Goal: Task Accomplishment & Management: Manage account settings

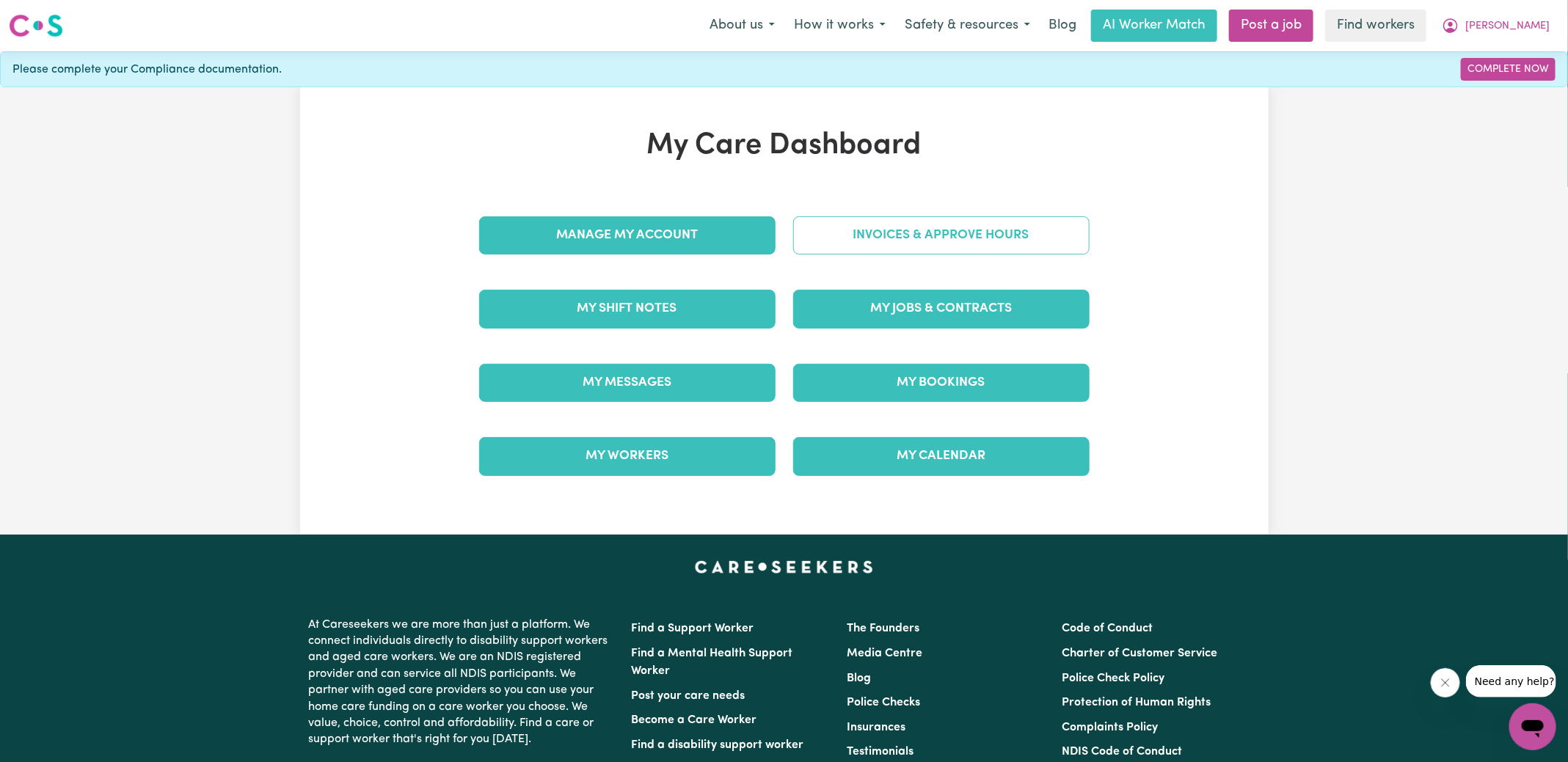
click at [856, 236] on link "Invoices & Approve Hours" at bounding box center [941, 236] width 297 height 38
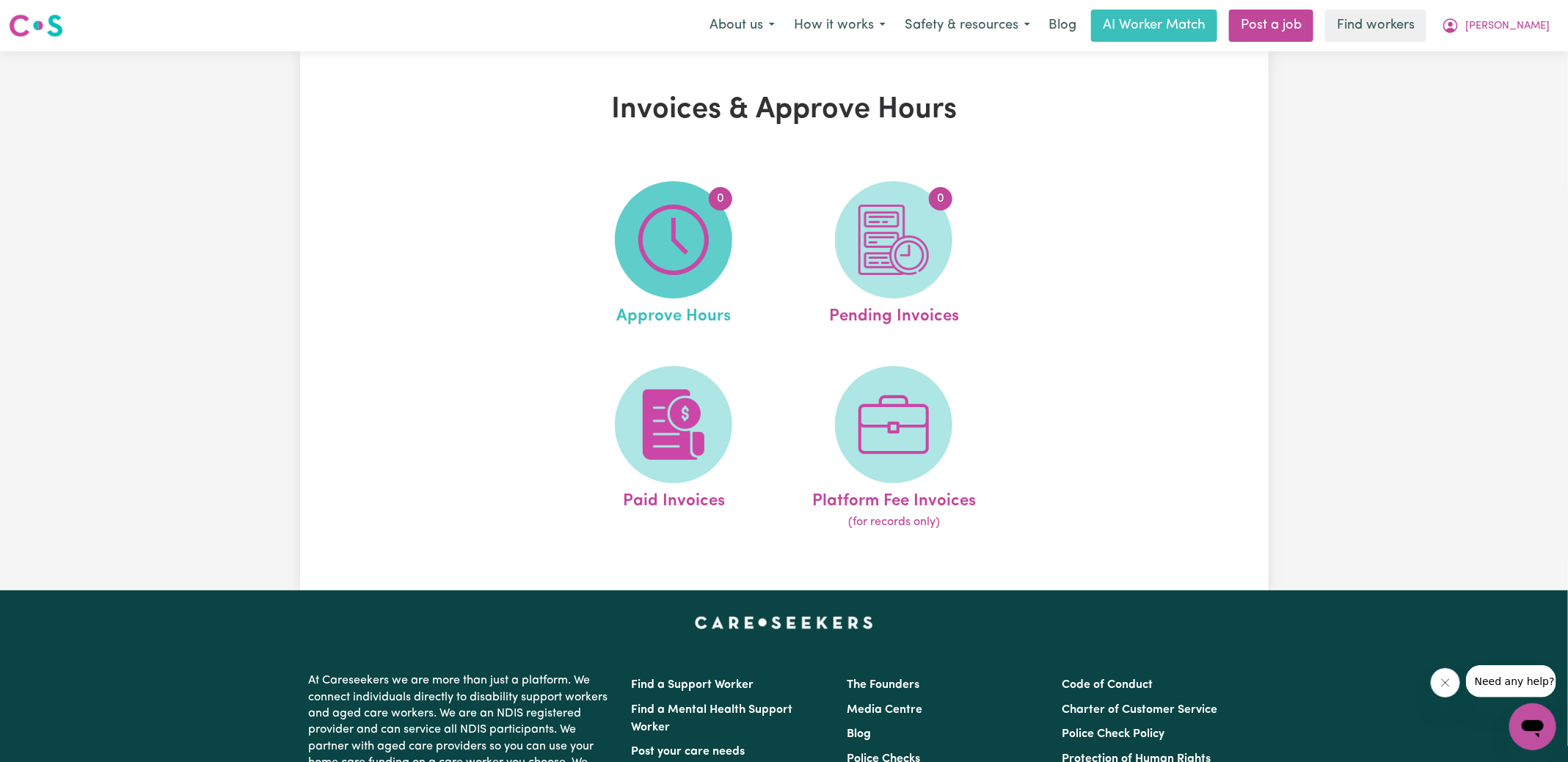
click at [701, 240] on img at bounding box center [673, 240] width 70 height 70
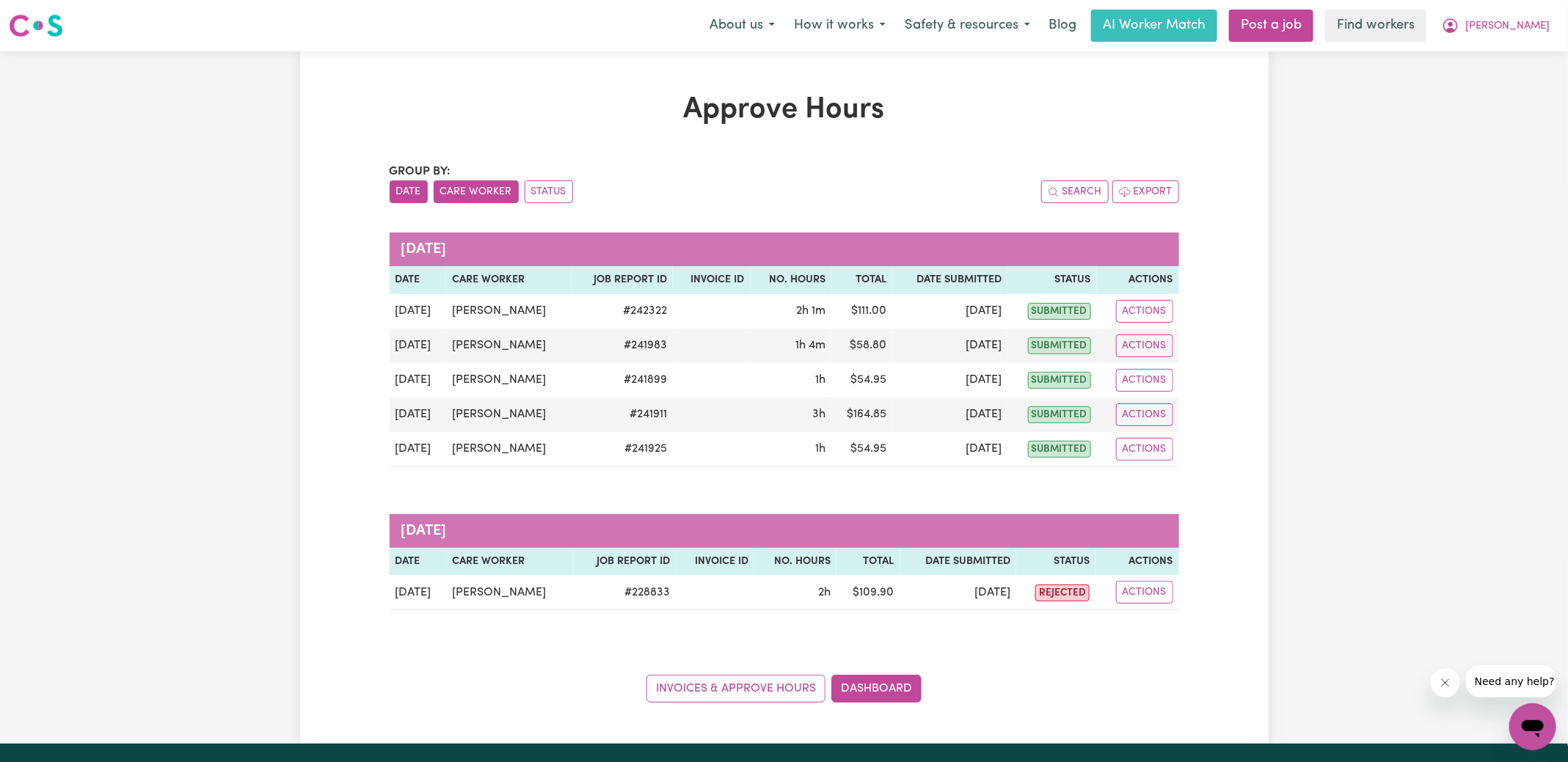
click at [489, 189] on button "Care Worker" at bounding box center [476, 191] width 85 height 23
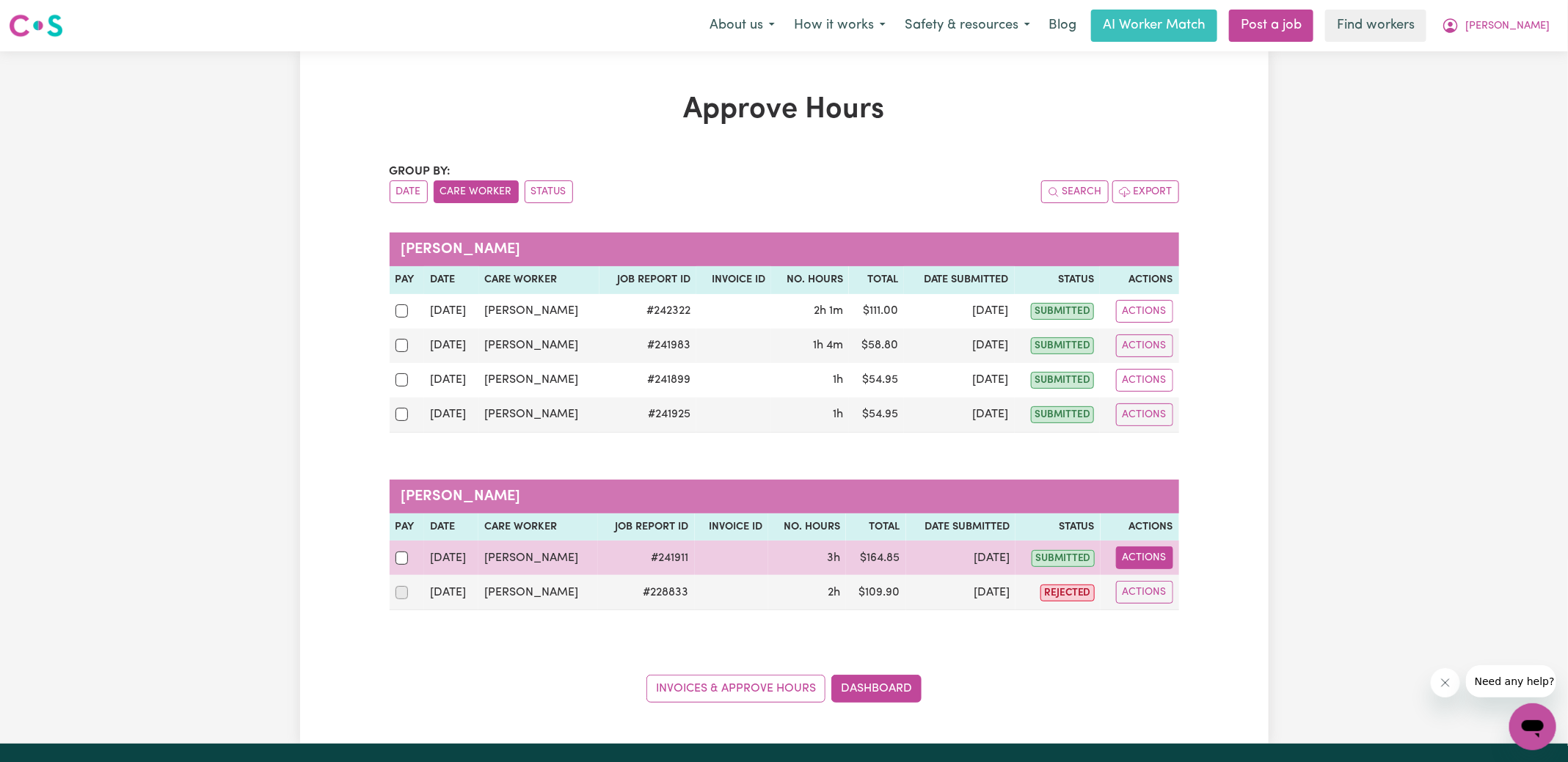
click at [1162, 555] on button "Actions" at bounding box center [1144, 557] width 57 height 23
click at [1181, 583] on link "View Job Report" at bounding box center [1181, 590] width 126 height 29
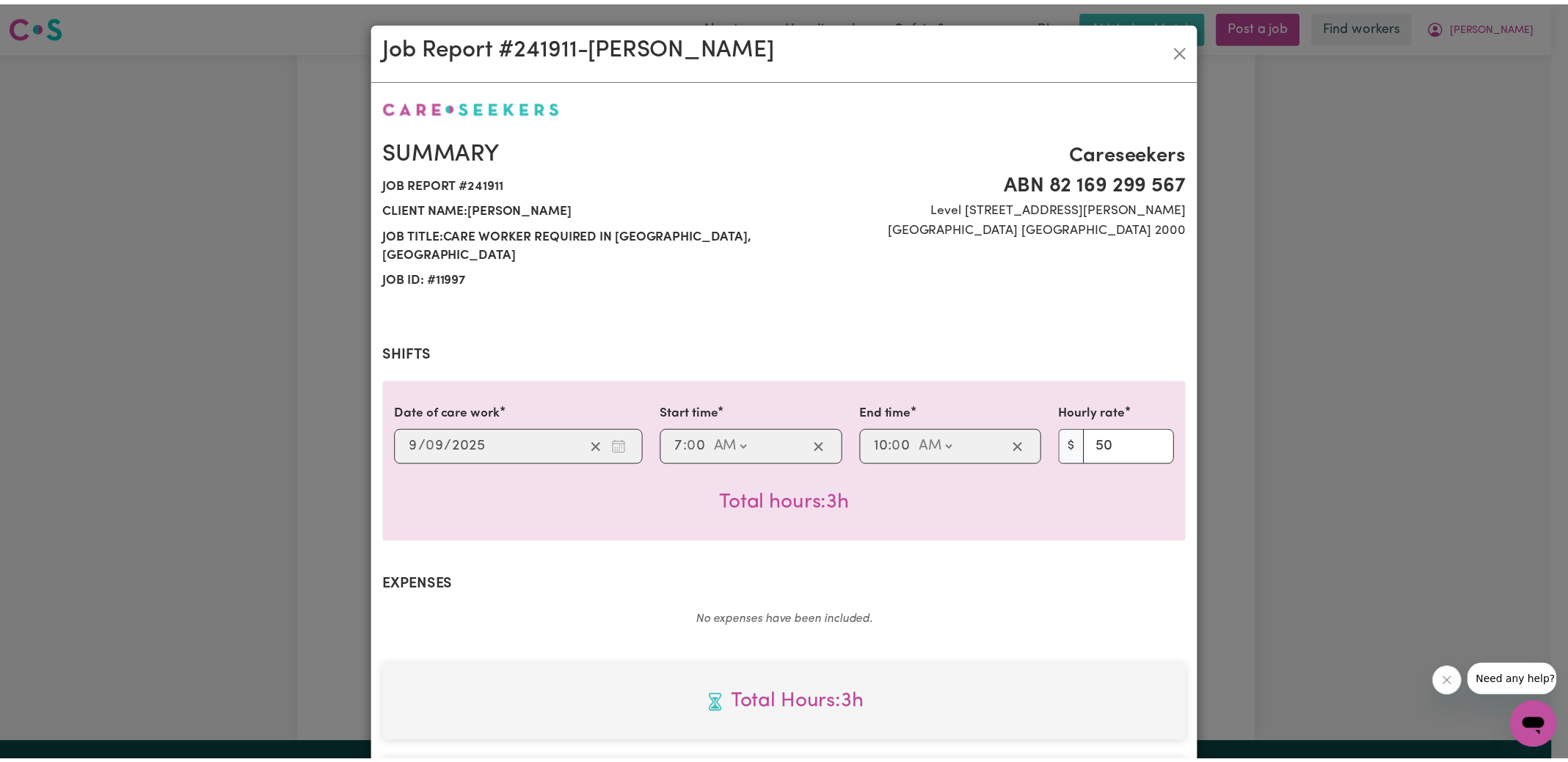
scroll to position [366, 0]
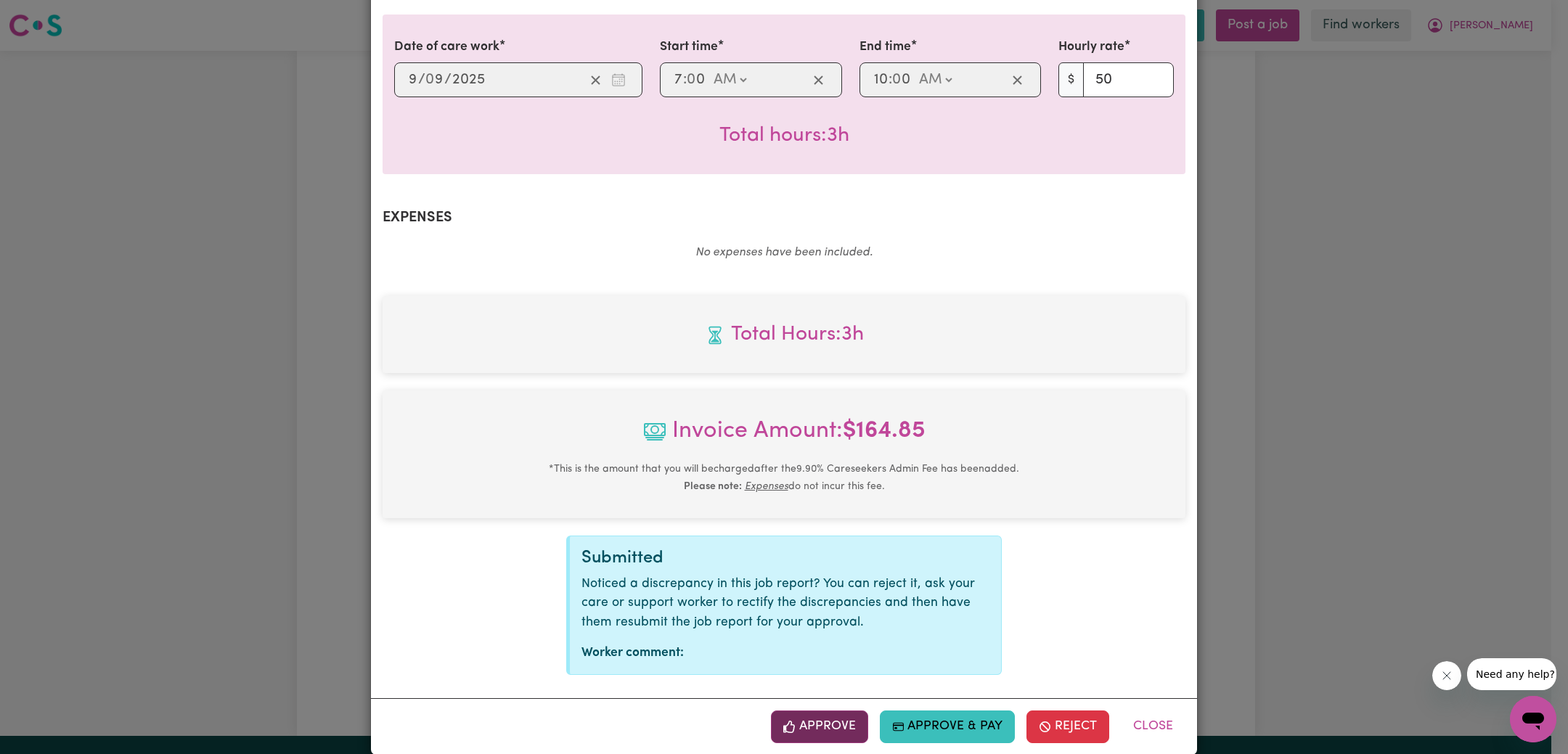
click at [804, 710] on button "Approve" at bounding box center [819, 726] width 97 height 32
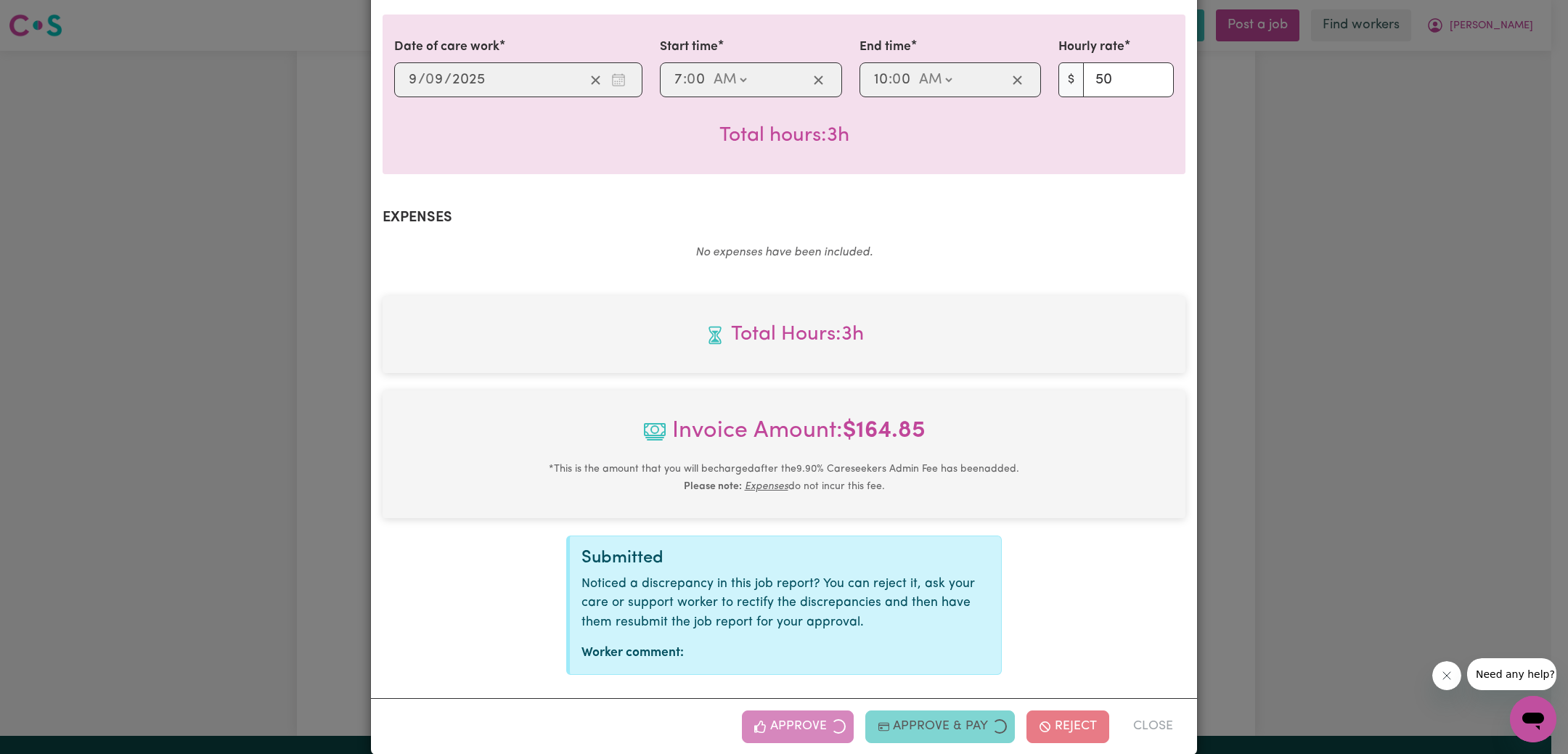
drag, startPoint x: 1189, startPoint y: 411, endPoint x: 1211, endPoint y: 397, distance: 26.1
click at [1189, 410] on div "Summary Job report # 241911 Client name: [PERSON_NAME] Job title: Care Worker R…" at bounding box center [784, 206] width 826 height 982
click at [1257, 383] on div "Job Report # 241911 - [PERSON_NAME] Summary Job report # 241911 Client name: [P…" at bounding box center [784, 377] width 1568 height 754
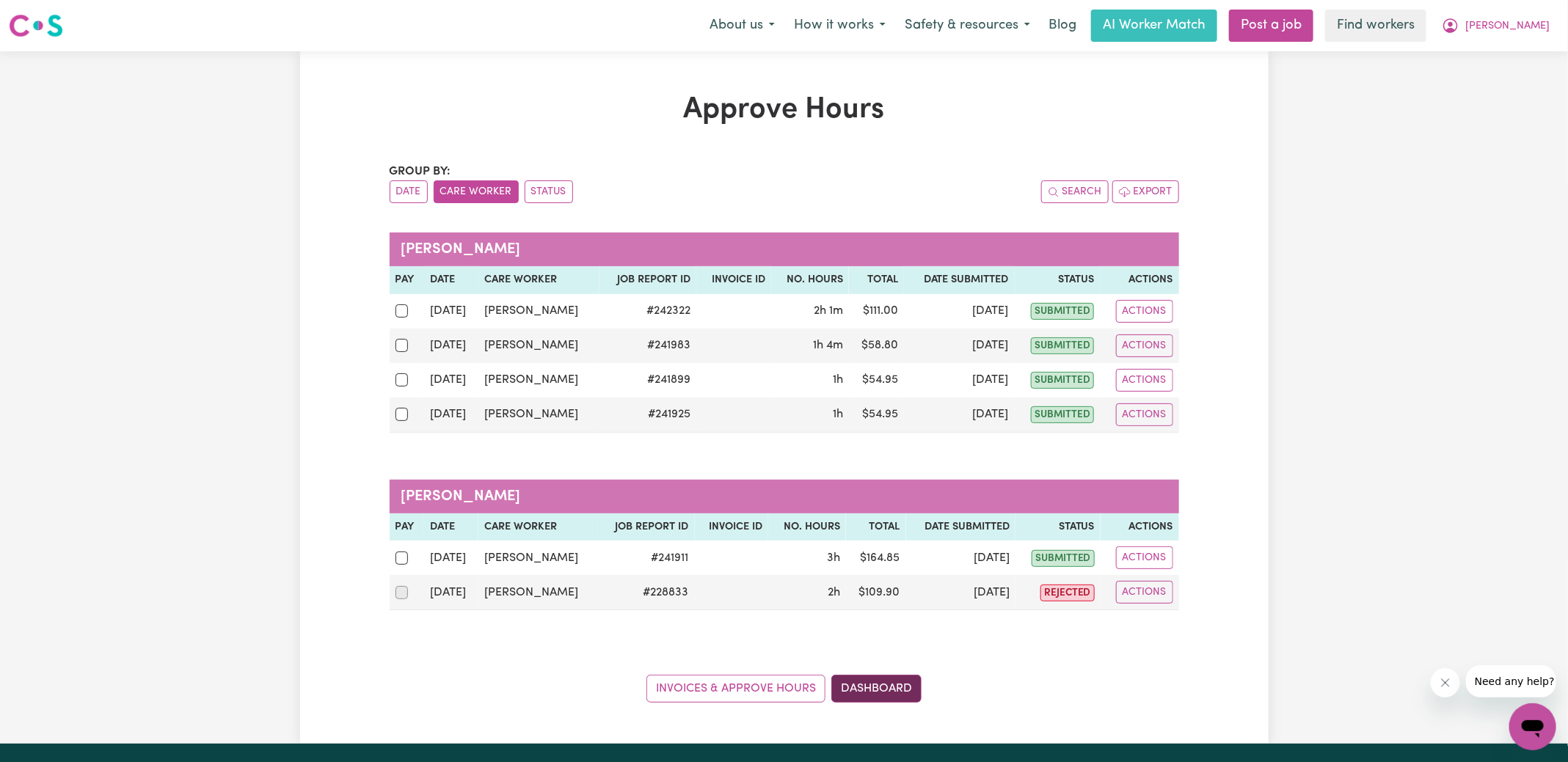
click at [874, 676] on link "Dashboard" at bounding box center [876, 688] width 90 height 28
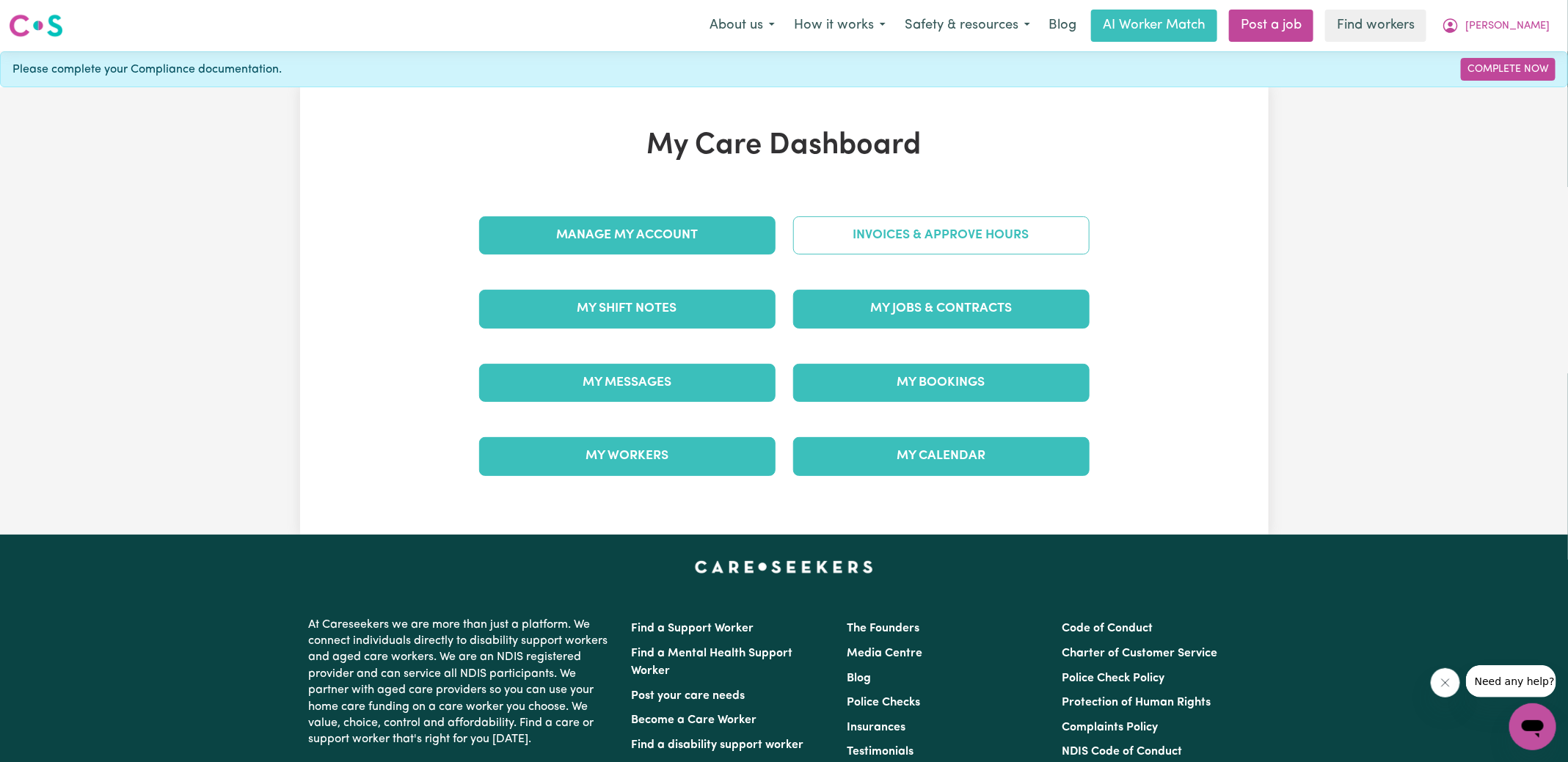
click at [889, 240] on link "Invoices & Approve Hours" at bounding box center [941, 236] width 297 height 38
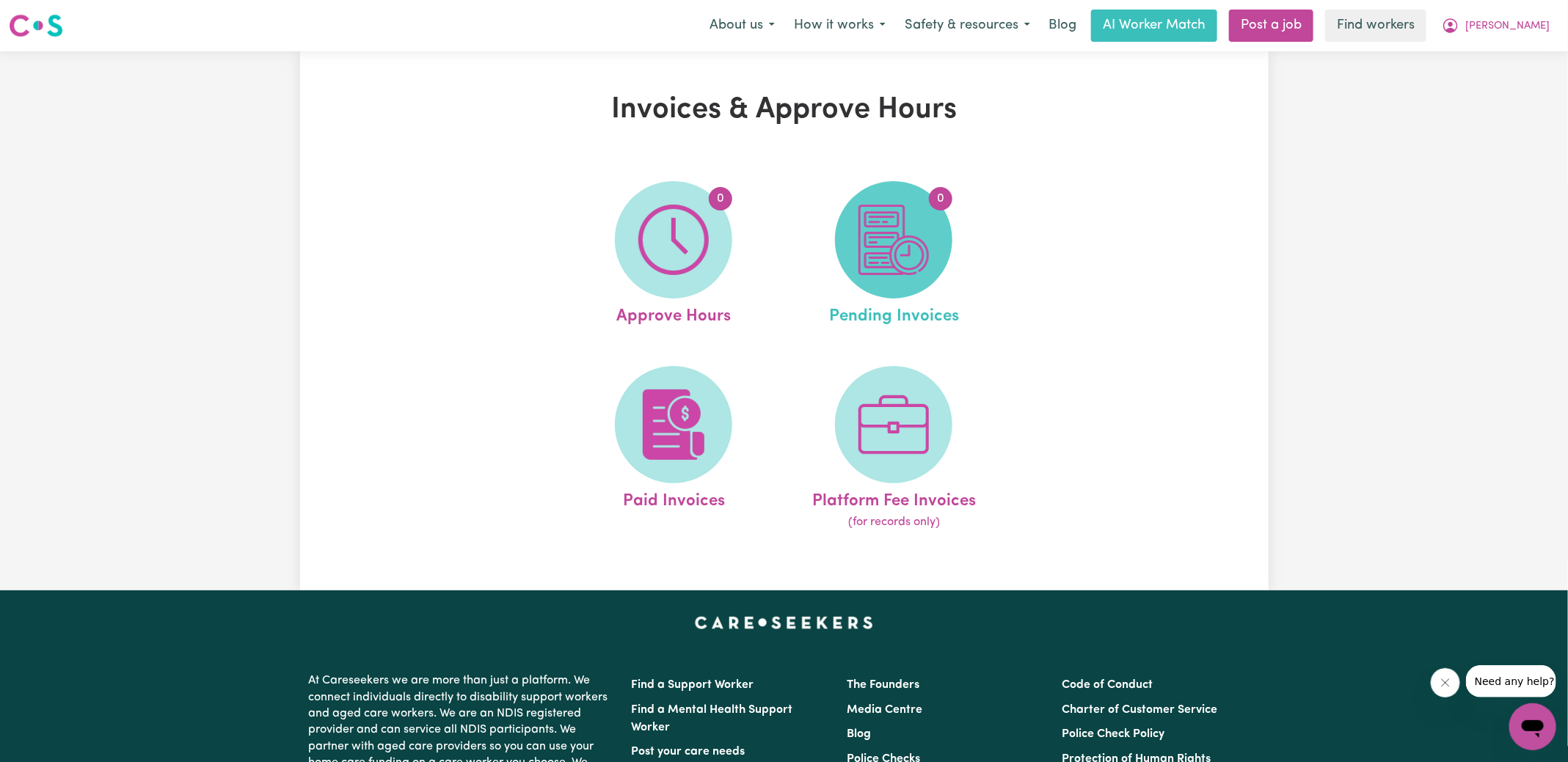
click at [883, 249] on img at bounding box center [894, 240] width 70 height 70
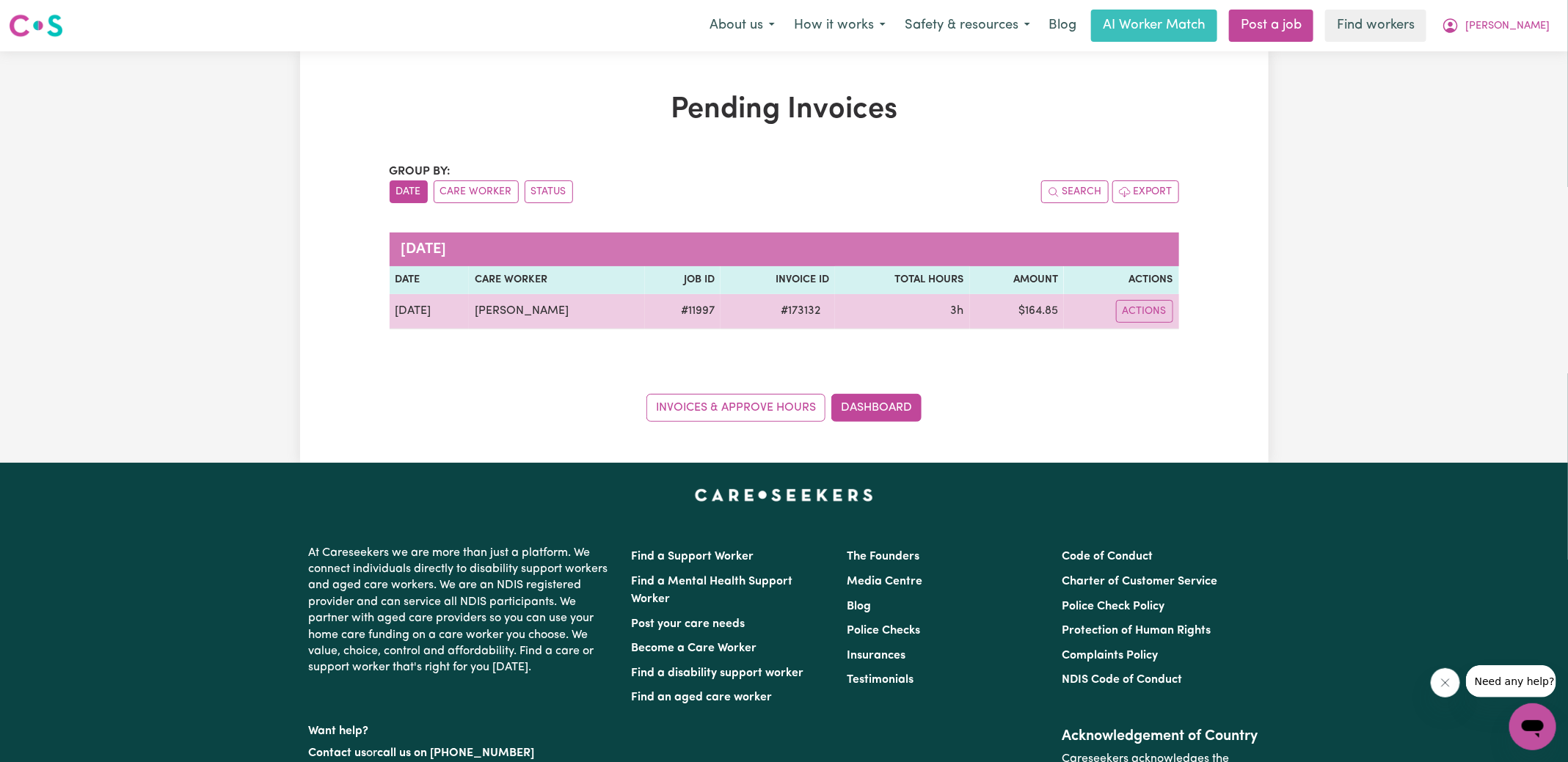
click at [781, 308] on span "# 173132" at bounding box center [800, 311] width 57 height 17
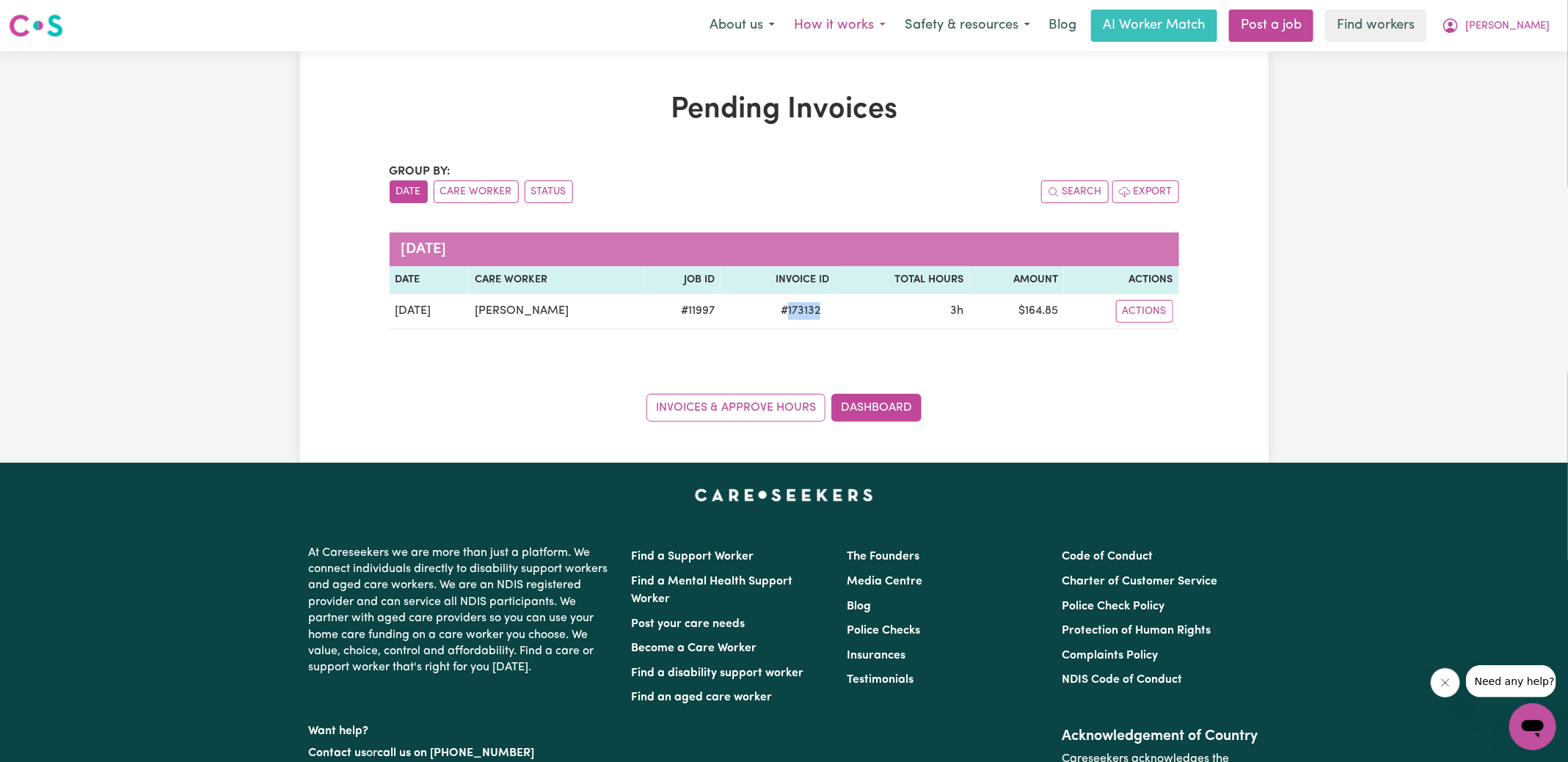
copy span "173132"
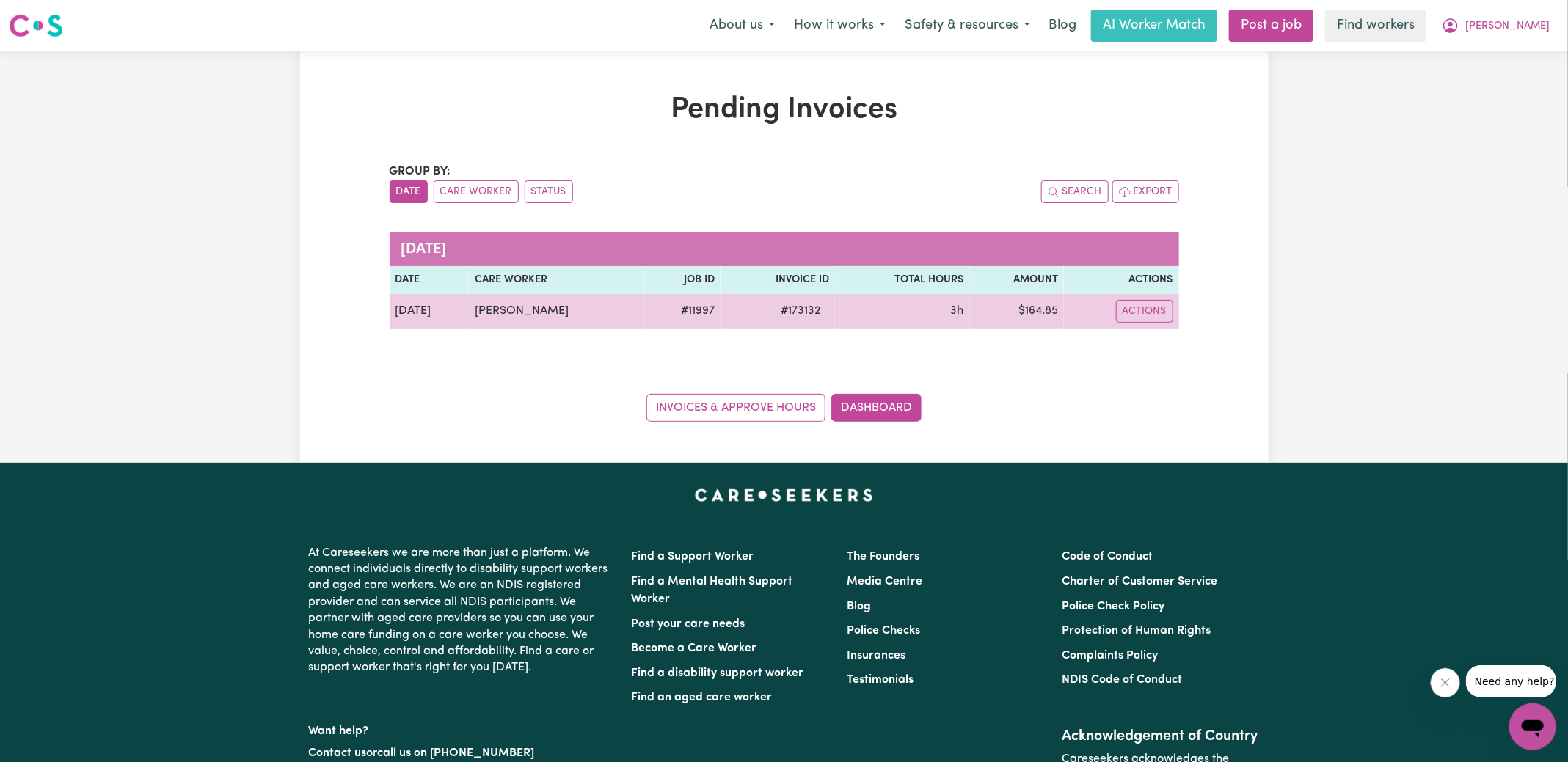
click at [1038, 316] on td "$ 164.85" at bounding box center [1017, 311] width 94 height 36
click at [1038, 315] on td "$ 164.85" at bounding box center [1017, 311] width 94 height 36
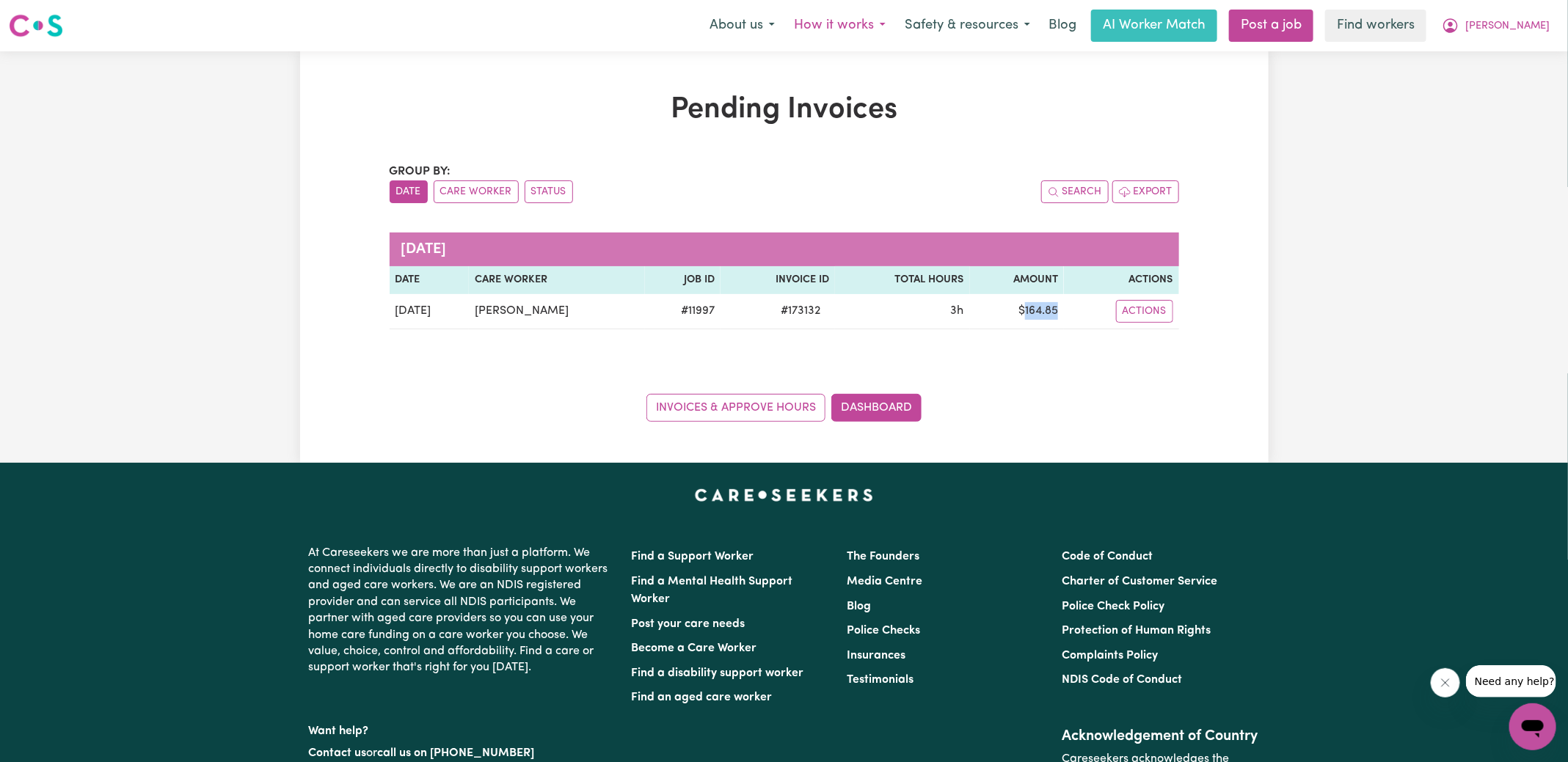
copy td "164.85"
click at [1458, 28] on icon "My Account" at bounding box center [1450, 25] width 15 height 15
click at [1493, 77] on link "Logout" at bounding box center [1500, 84] width 116 height 28
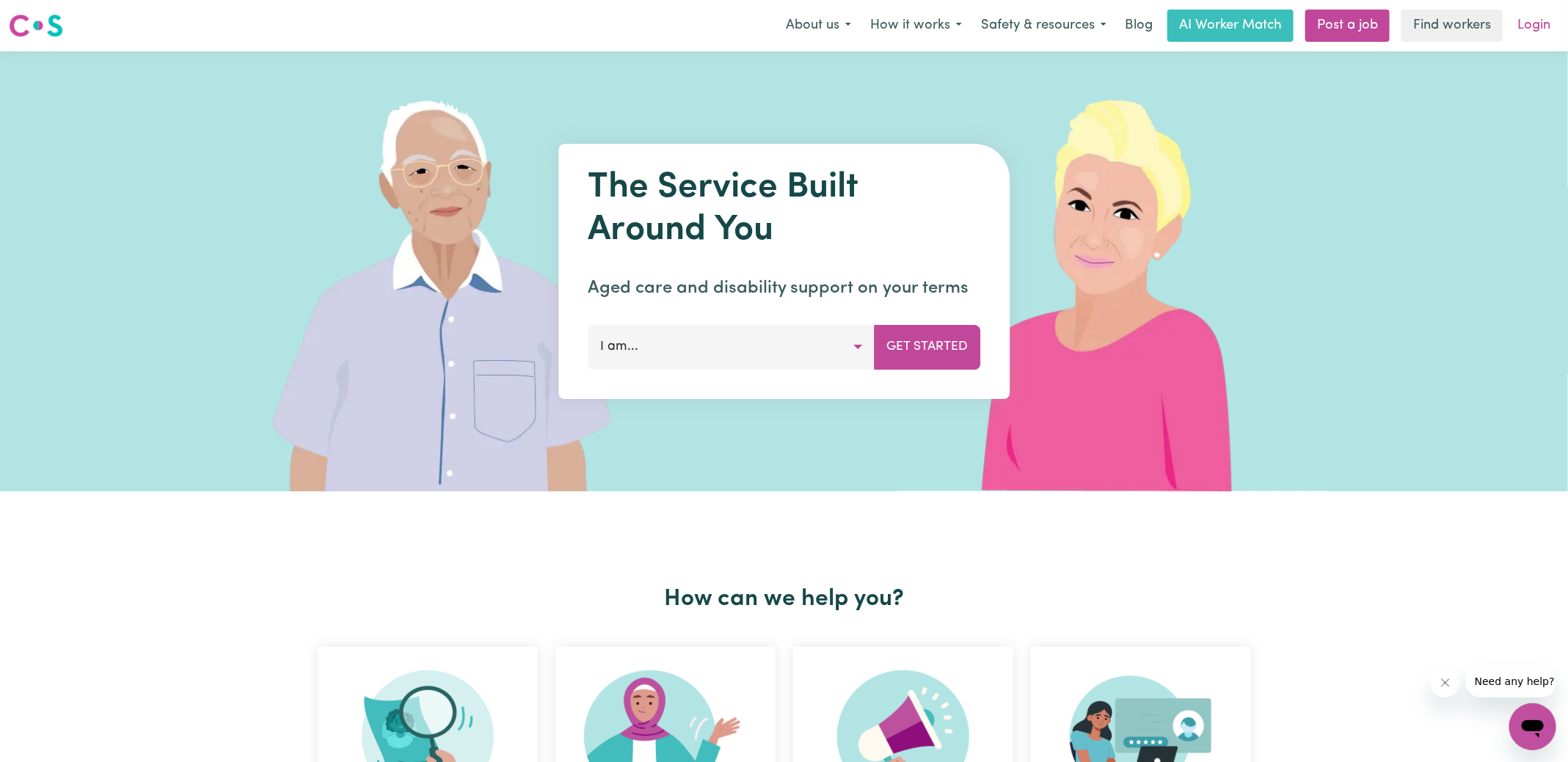
click at [1534, 23] on link "Login" at bounding box center [1534, 25] width 51 height 32
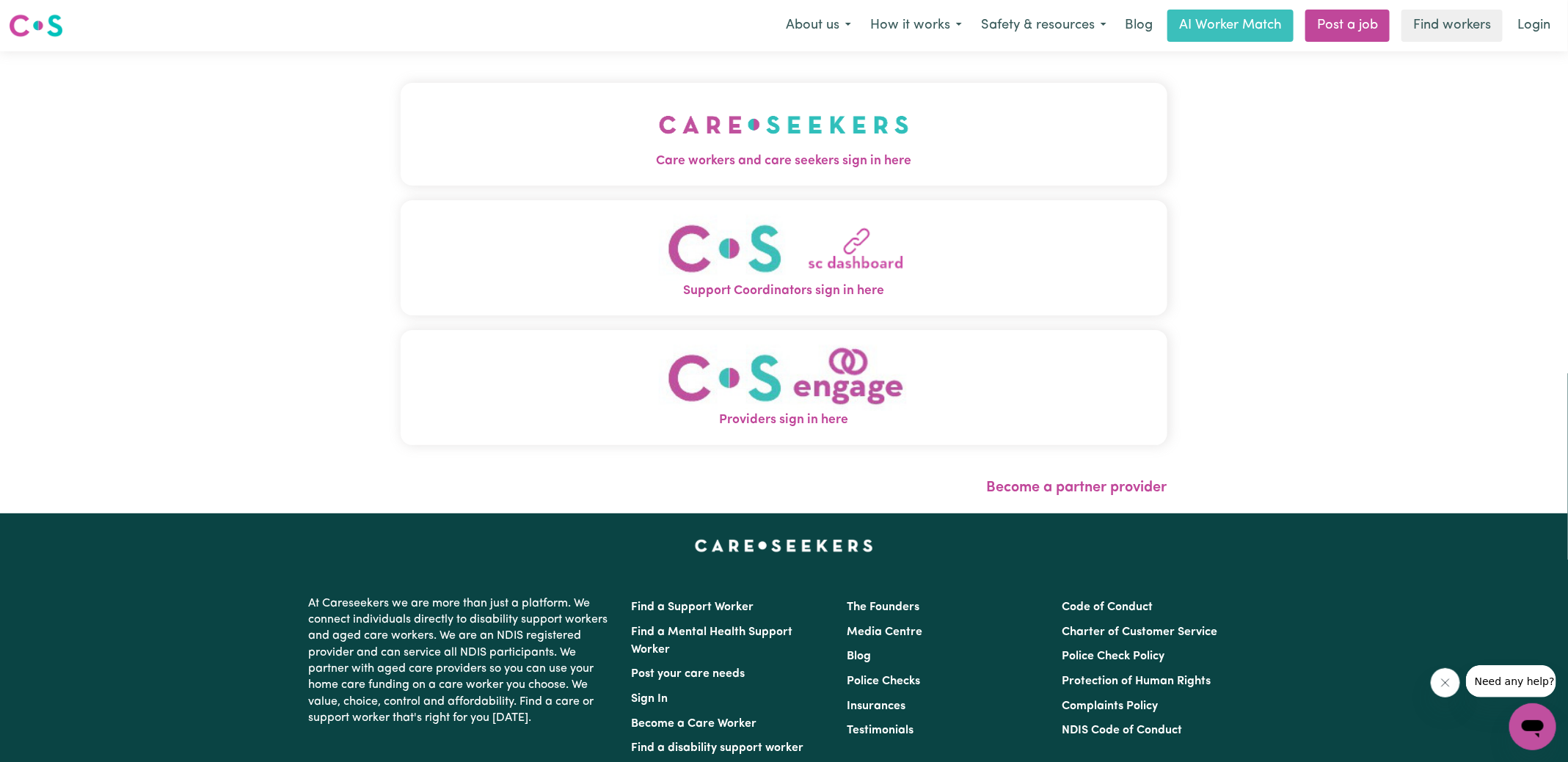
click at [795, 144] on img "Care workers and care seekers sign in here" at bounding box center [784, 124] width 250 height 55
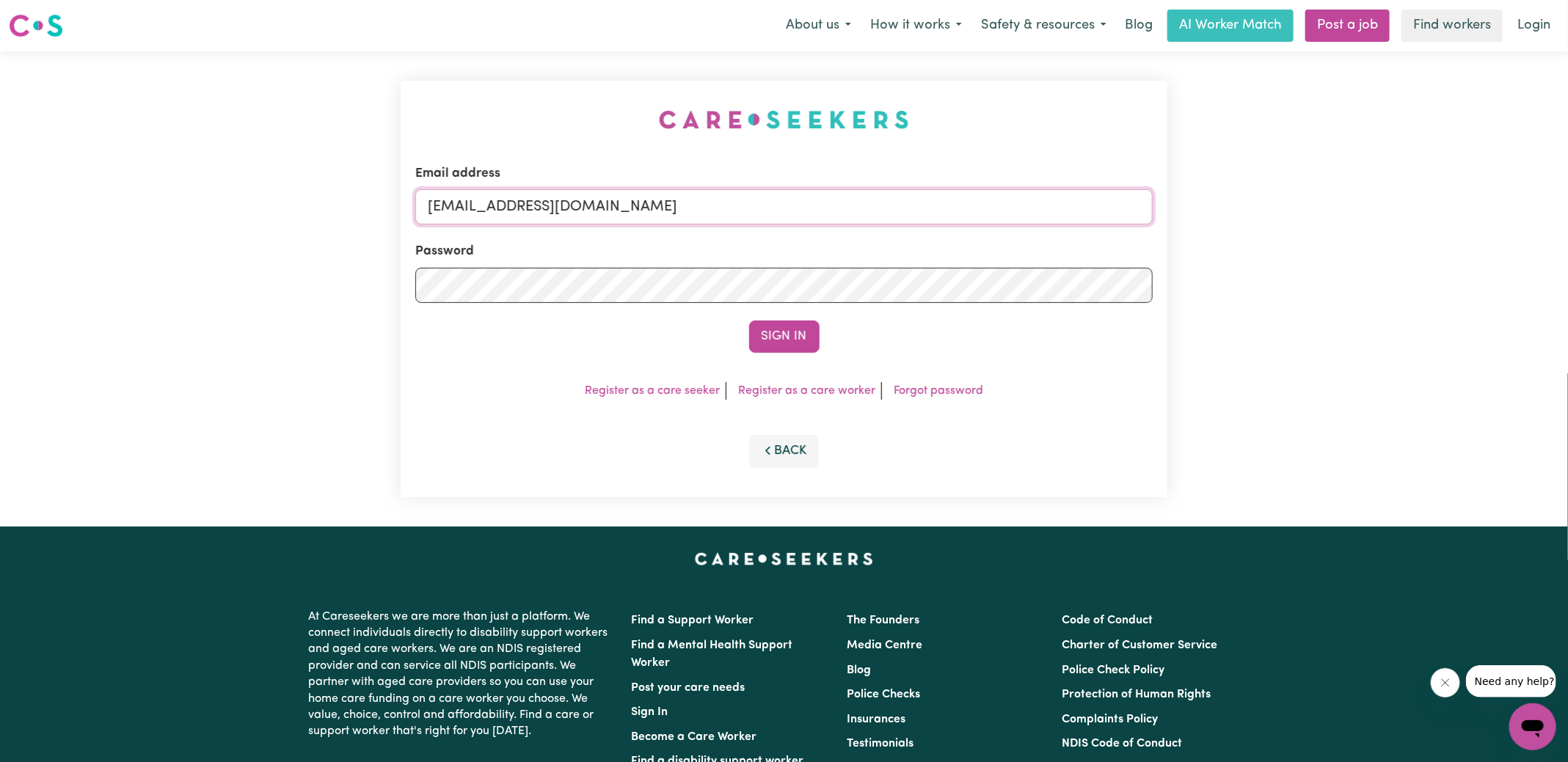
drag, startPoint x: 504, startPoint y: 208, endPoint x: 1070, endPoint y: 238, distance: 566.8
click at [1070, 238] on form "Email address [EMAIL_ADDRESS][DOMAIN_NAME] Password Sign In" at bounding box center [784, 258] width 737 height 188
type input "[EMAIL_ADDRESS][DOMAIN_NAME]"
click at [749, 320] on button "Sign In" at bounding box center [784, 336] width 70 height 32
